Goal: Information Seeking & Learning: Check status

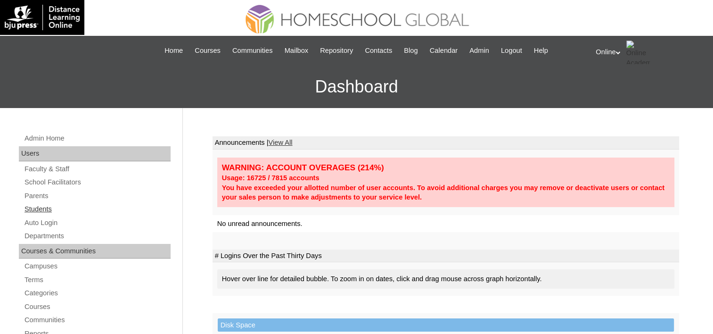
click at [46, 213] on link "Students" at bounding box center [97, 209] width 147 height 12
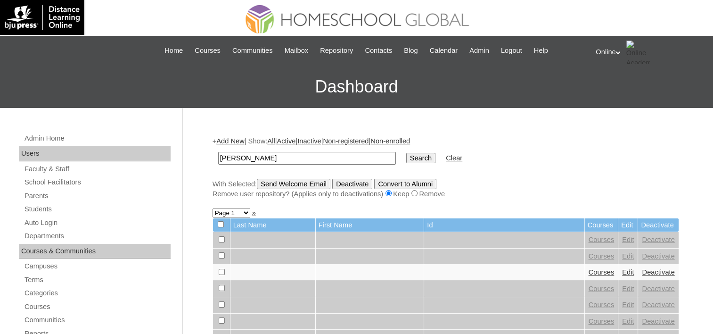
type input "Zachary Calma"
click at [406, 153] on input "Search" at bounding box center [420, 158] width 29 height 10
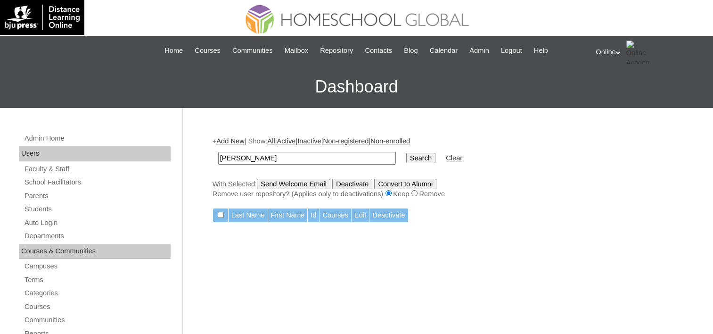
click at [251, 152] on input "[PERSON_NAME]" at bounding box center [307, 158] width 178 height 13
type input "[PERSON_NAME]"
click at [406, 153] on input "Search" at bounding box center [420, 158] width 29 height 10
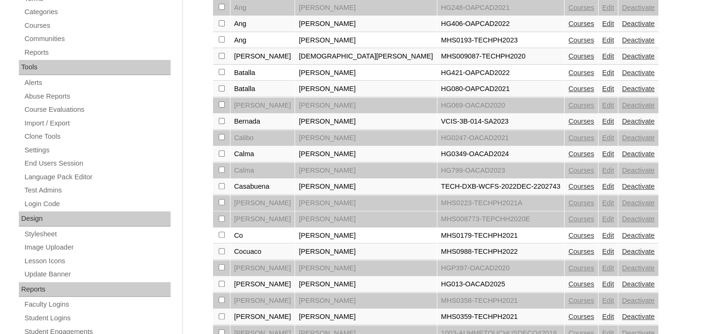
scroll to position [283, 0]
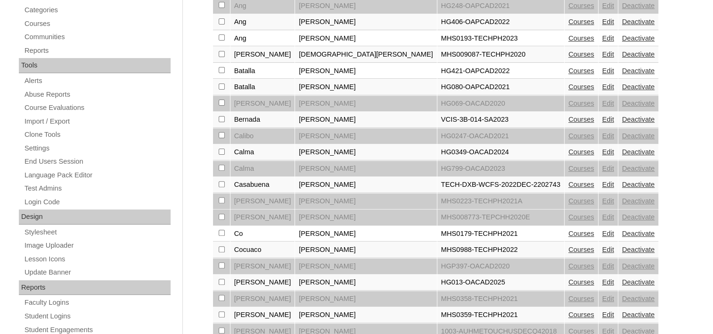
click at [602, 151] on link "Edit" at bounding box center [608, 152] width 12 height 8
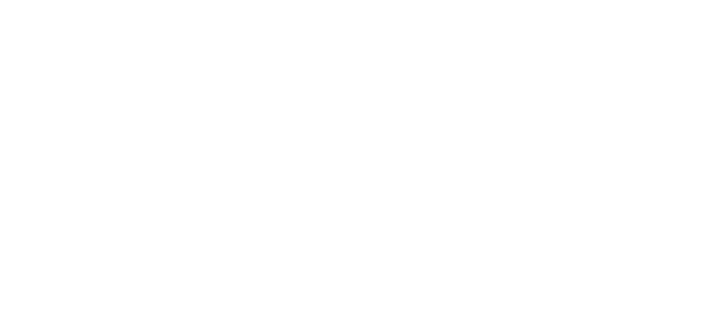
click at [0, 0] on html at bounding box center [0, 0] width 0 height 0
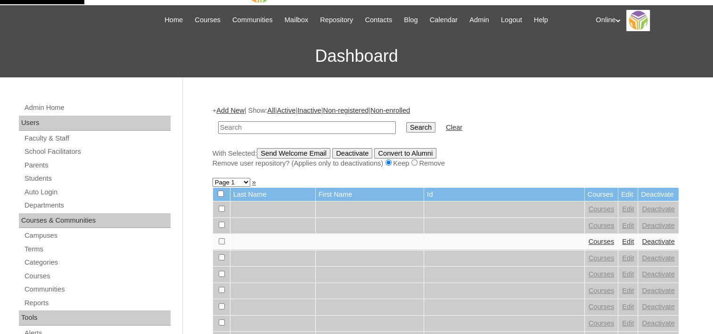
scroll to position [47, 0]
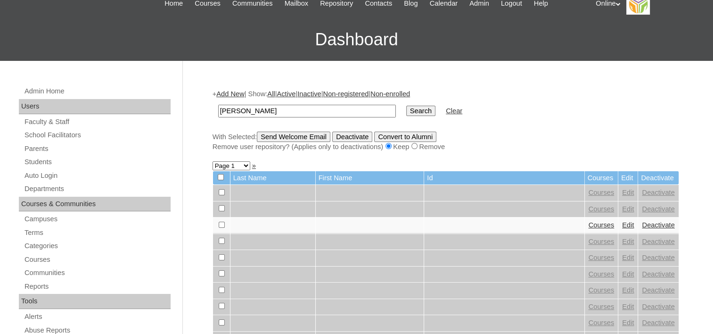
type input "[PERSON_NAME]"
click at [406, 106] on input "Search" at bounding box center [420, 111] width 29 height 10
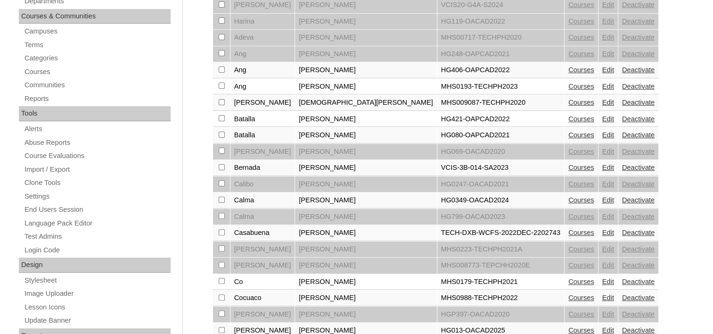
scroll to position [283, 0]
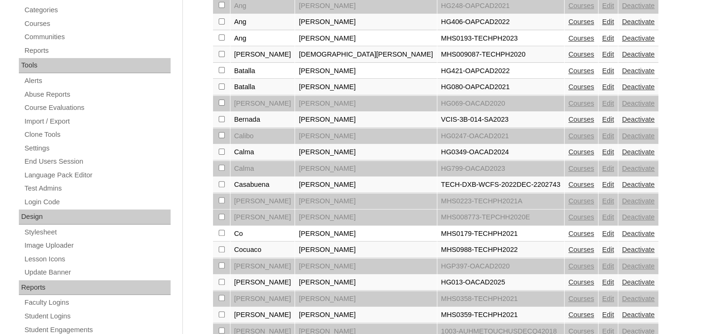
click at [568, 148] on link "Courses" at bounding box center [581, 152] width 26 height 8
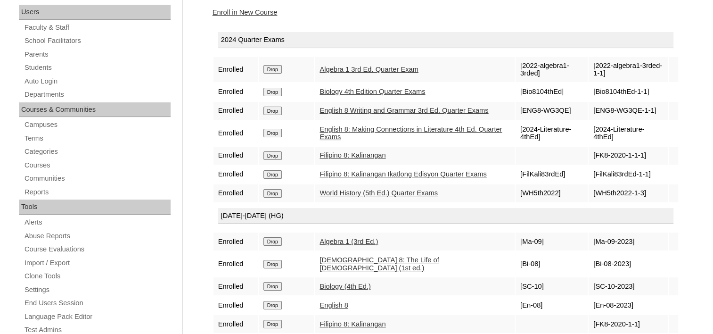
scroll to position [47, 0]
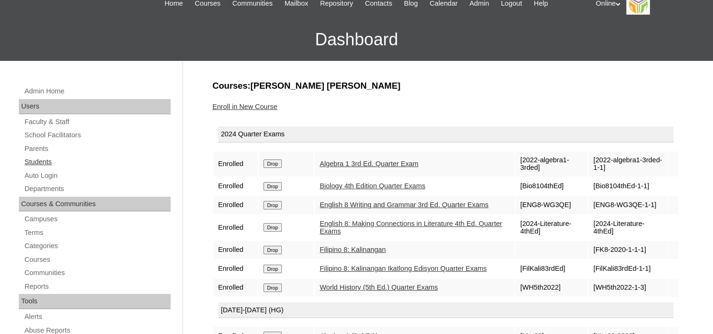
click at [36, 162] on link "Students" at bounding box center [97, 162] width 147 height 12
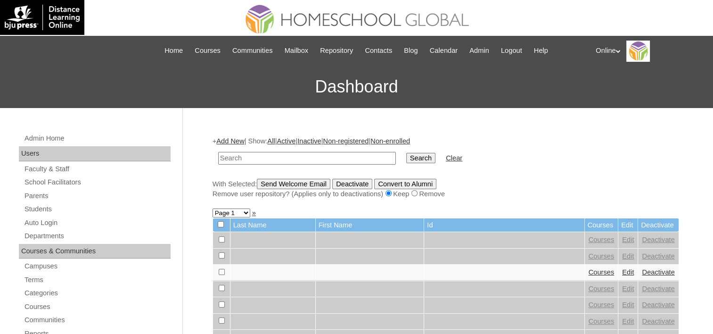
click at [285, 153] on input "text" at bounding box center [307, 158] width 178 height 13
type input "River"
click at [406, 153] on input "Search" at bounding box center [420, 158] width 29 height 10
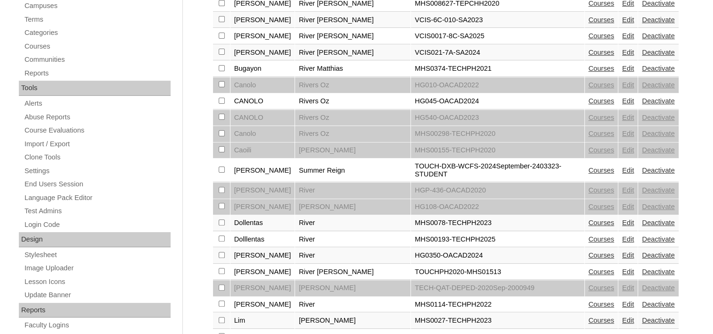
scroll to position [283, 0]
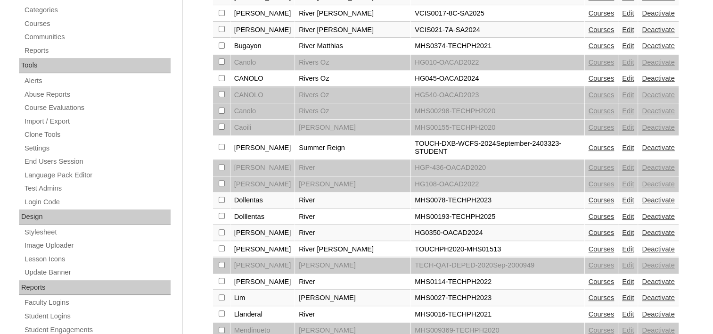
click at [589, 229] on link "Courses" at bounding box center [602, 233] width 26 height 8
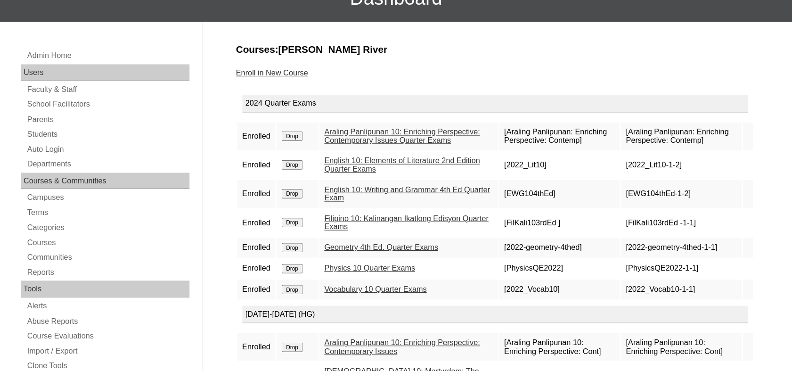
scroll to position [94, 0]
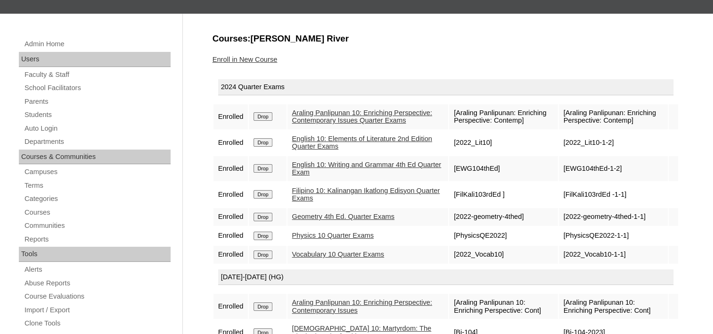
click at [361, 236] on link "Physics 10 Quarter Exams" at bounding box center [333, 235] width 82 height 8
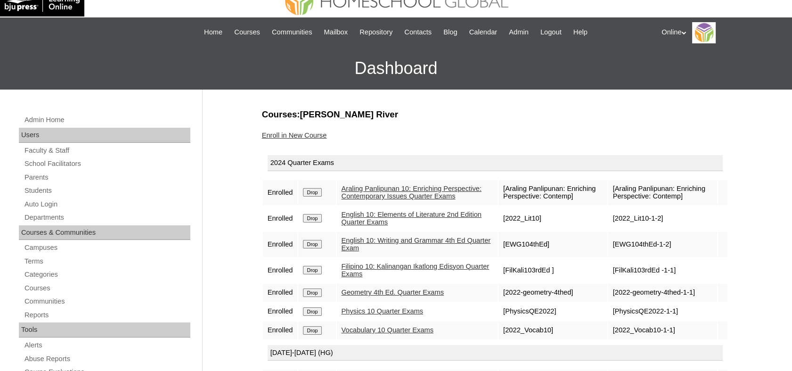
scroll to position [0, 0]
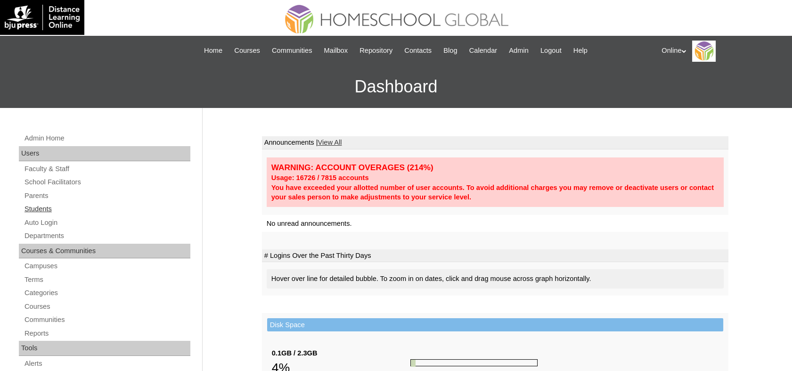
click at [42, 206] on link "Students" at bounding box center [107, 209] width 167 height 12
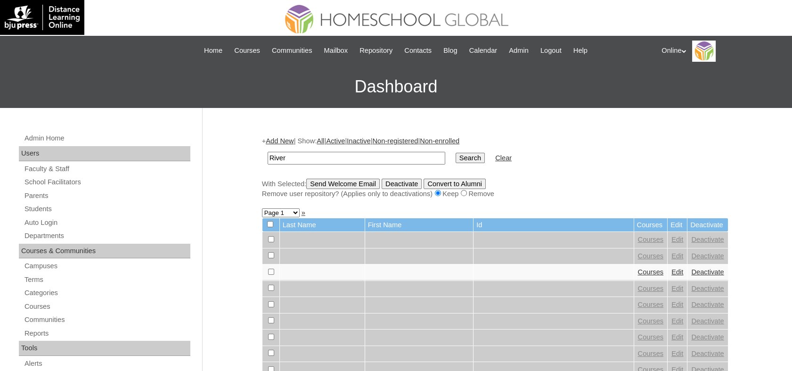
type input "River"
click at [456, 155] on input "Search" at bounding box center [470, 158] width 29 height 10
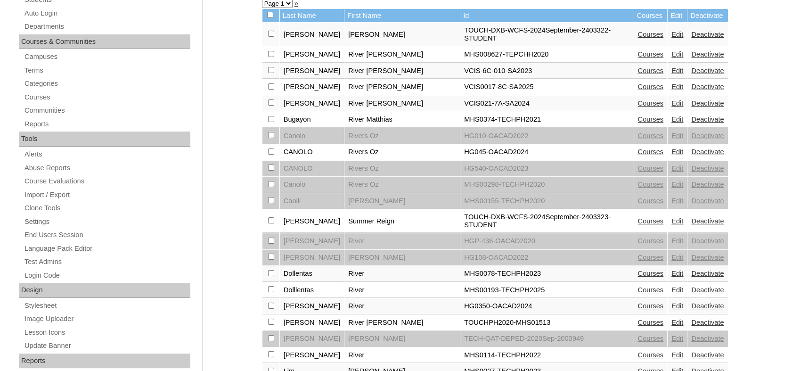
scroll to position [262, 0]
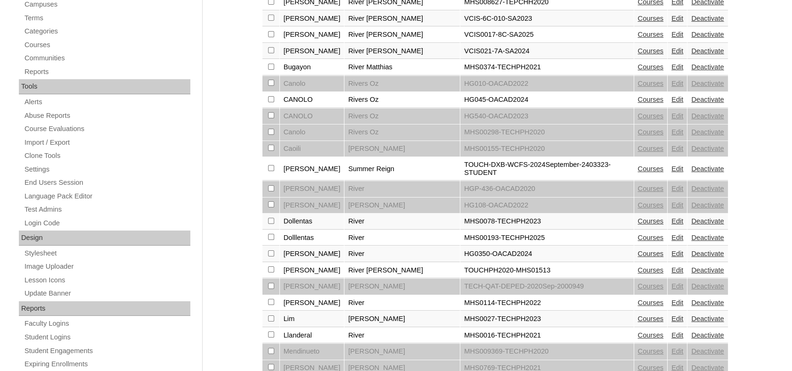
click at [638, 250] on link "Courses" at bounding box center [651, 254] width 26 height 8
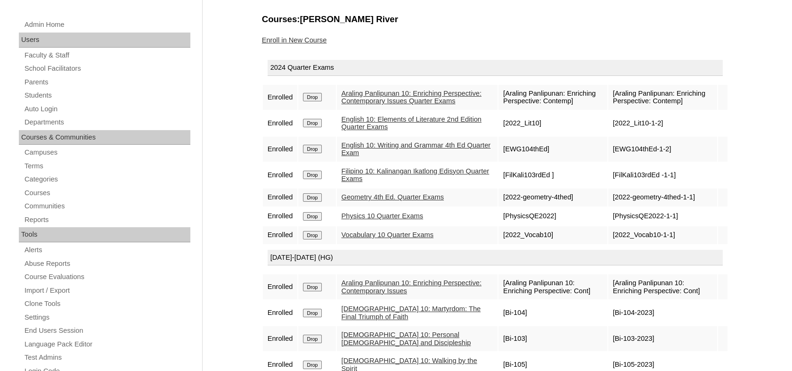
scroll to position [157, 0]
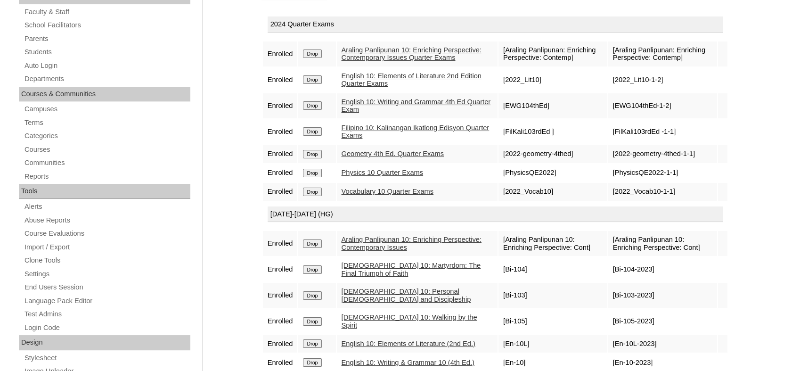
click at [425, 150] on link "Geometry 4th Ed. Quarter Exams" at bounding box center [393, 154] width 102 height 8
